Goal: Navigation & Orientation: Find specific page/section

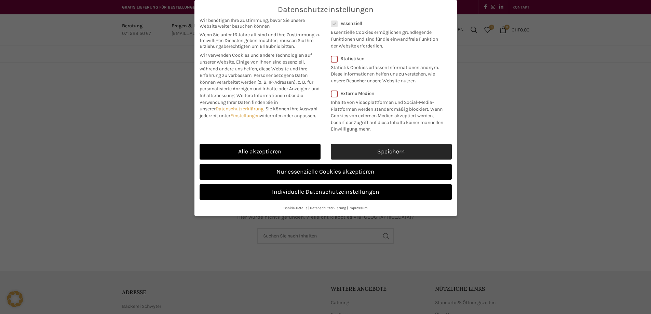
click at [382, 151] on link "Speichern" at bounding box center [391, 152] width 121 height 16
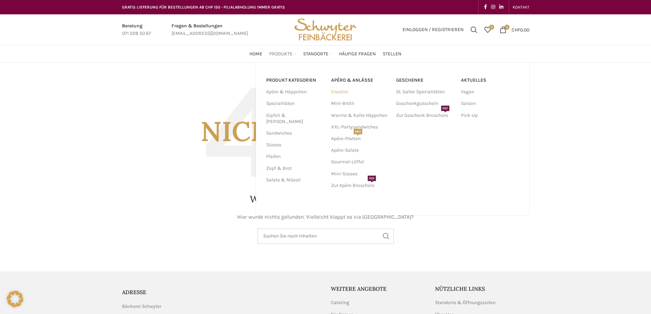
click at [339, 91] on link "Crostini" at bounding box center [360, 92] width 58 height 12
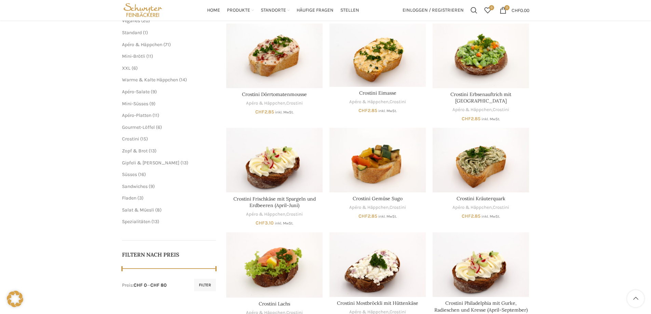
scroll to position [68, 0]
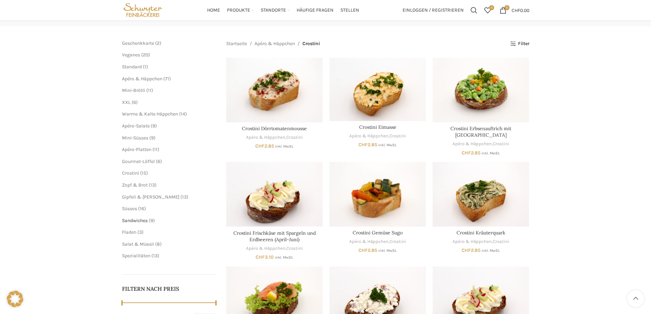
click at [137, 219] on span "Sandwiches" at bounding box center [135, 221] width 26 height 6
